Goal: Task Accomplishment & Management: Use online tool/utility

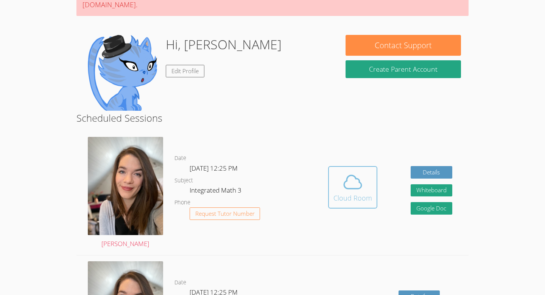
click at [352, 177] on icon at bounding box center [352, 181] width 21 height 21
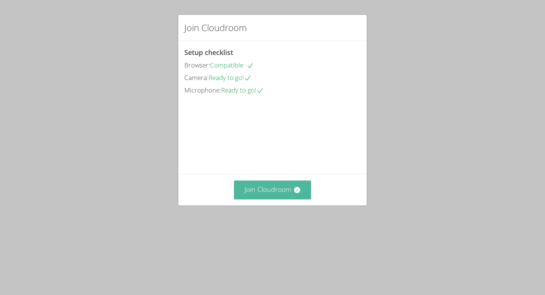
click at [258, 199] on button "Join Cloudroom" at bounding box center [273, 189] width 78 height 19
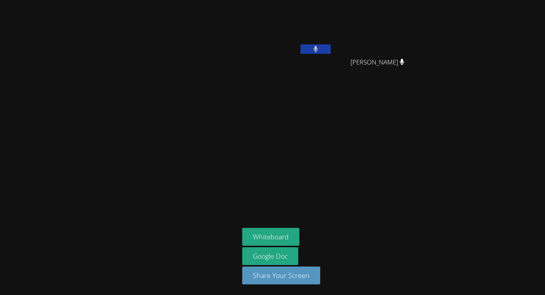
click at [314, 51] on icon at bounding box center [315, 49] width 5 height 6
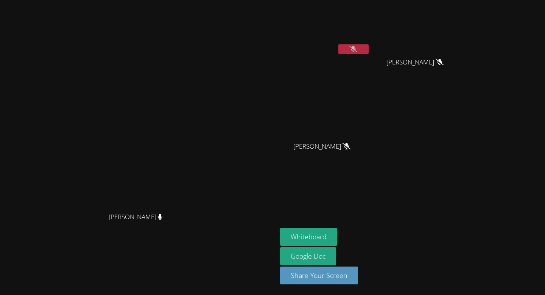
click at [424, 130] on div "[PERSON_NAME] [PERSON_NAME] [PERSON_NAME] [PERSON_NAME] [PERSON_NAME]" at bounding box center [371, 85] width 183 height 165
click at [337, 237] on button "Whiteboard" at bounding box center [308, 237] width 57 height 18
click at [337, 234] on button "Whiteboard" at bounding box center [308, 237] width 57 height 18
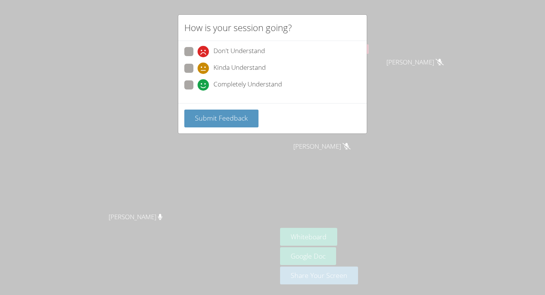
click at [198, 90] on span at bounding box center [198, 90] width 0 height 0
click at [198, 83] on input "Completely Understand" at bounding box center [201, 83] width 6 height 6
radio input "true"
click at [198, 74] on span at bounding box center [198, 74] width 0 height 0
click at [198, 68] on input "Kinda Understand" at bounding box center [201, 67] width 6 height 6
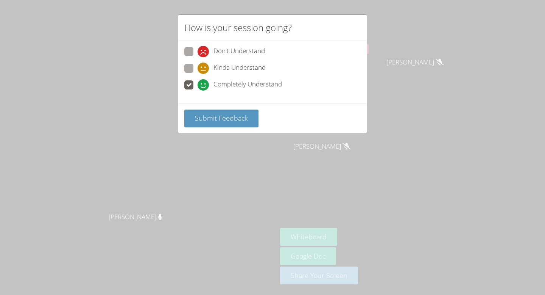
radio input "true"
click at [204, 114] on span "Submit Feedback" at bounding box center [221, 117] width 53 height 9
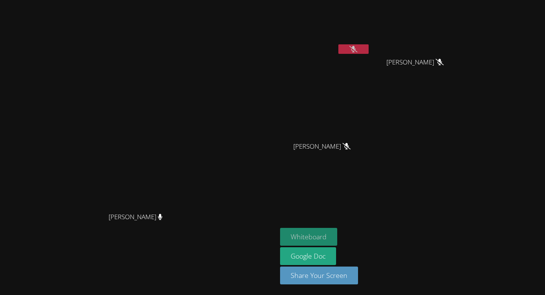
click at [337, 239] on button "Whiteboard" at bounding box center [308, 237] width 57 height 18
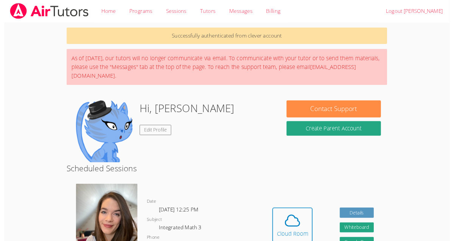
scroll to position [88, 0]
